Goal: Check status: Check status

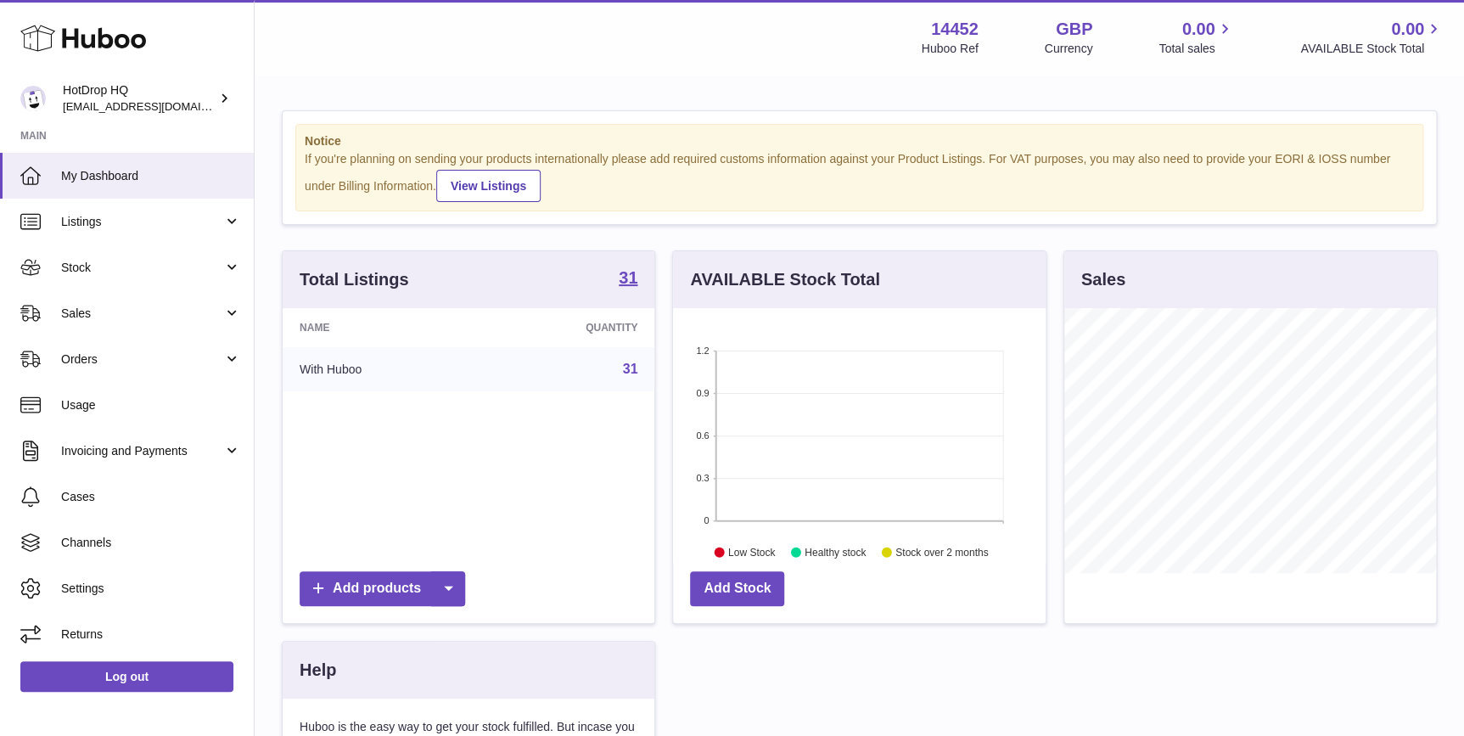
scroll to position [264, 372]
click at [156, 273] on span "Stock" at bounding box center [142, 268] width 162 height 16
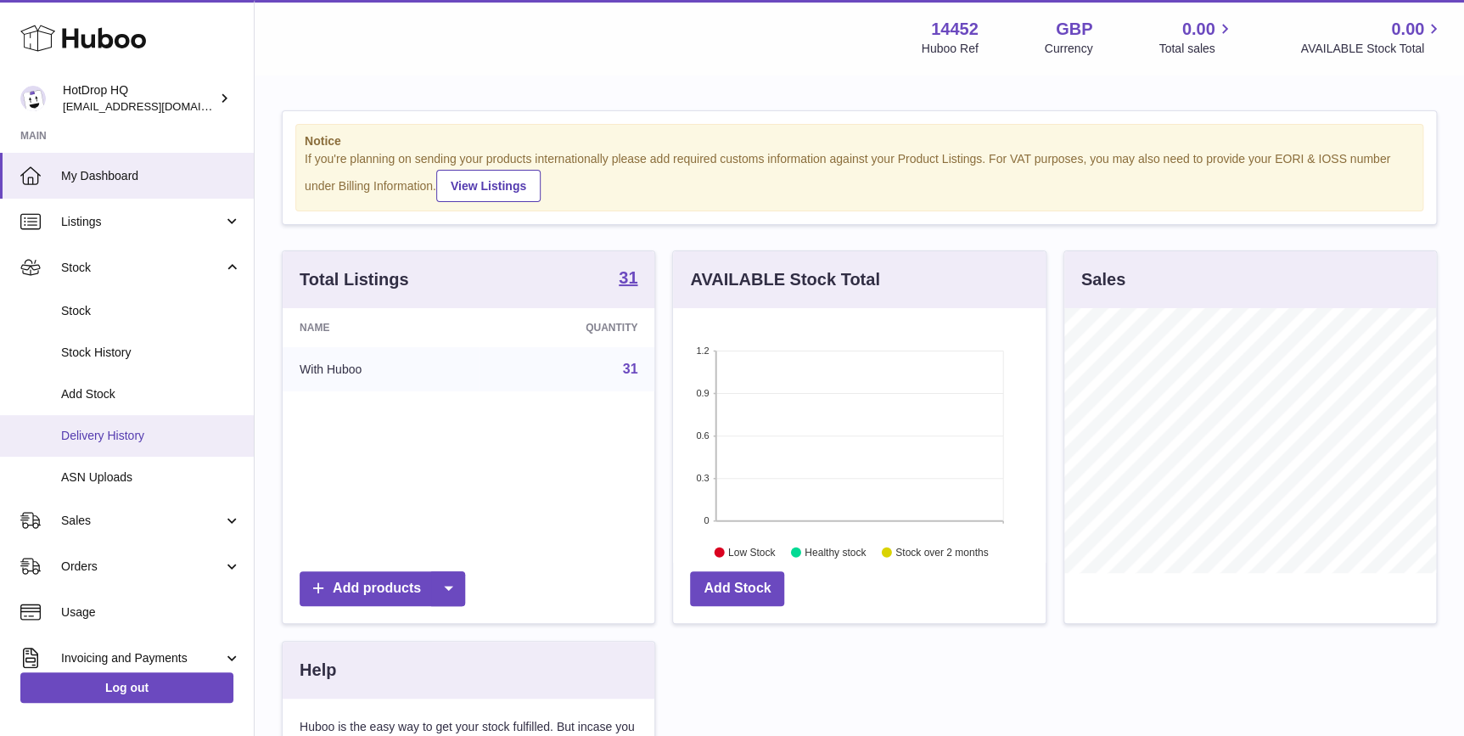
click at [162, 429] on span "Delivery History" at bounding box center [151, 436] width 180 height 16
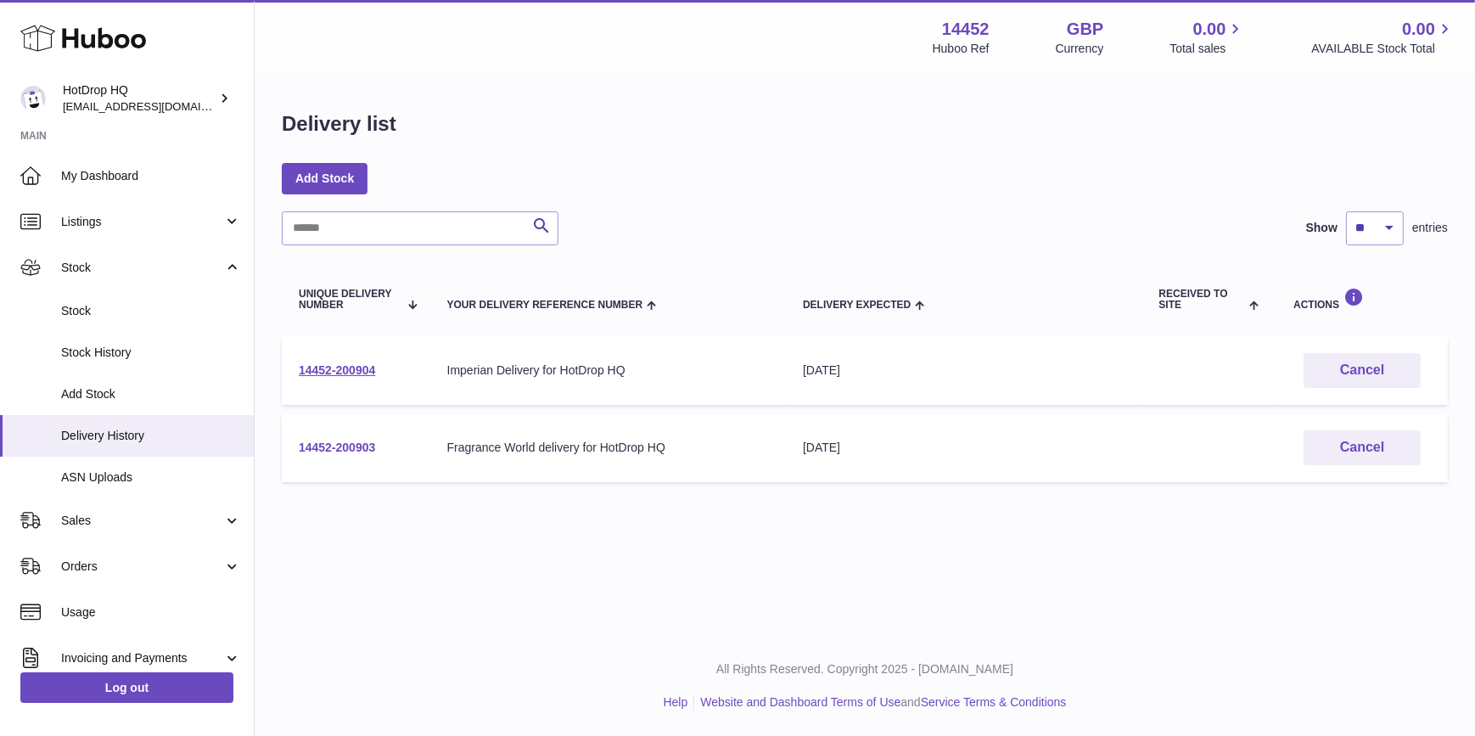
click at [364, 446] on link "14452-200903" at bounding box center [337, 447] width 76 height 14
drag, startPoint x: 425, startPoint y: 450, endPoint x: 292, endPoint y: 459, distance: 133.6
click at [292, 459] on td "14452-200903" at bounding box center [356, 447] width 149 height 69
copy link "14452-200903"
